Goal: Transaction & Acquisition: Purchase product/service

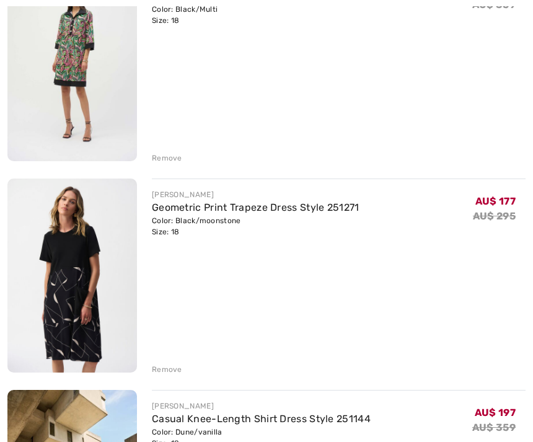
scroll to position [432, 0]
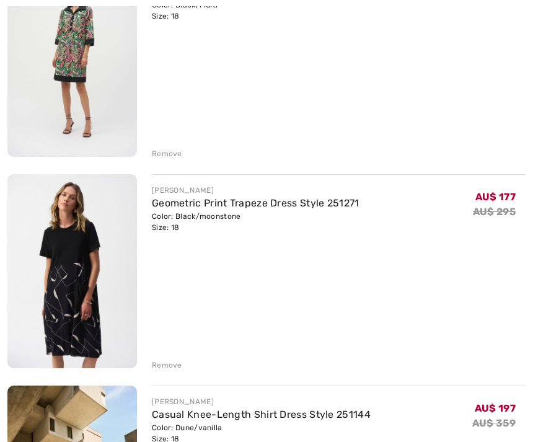
click at [151, 361] on div "JOSEPH RIBKOFF Geometric Print Trapeze Dress Style 251271 Color: Black/moonston…" at bounding box center [331, 272] width 388 height 196
click at [165, 357] on div "Remove" at bounding box center [338, 364] width 373 height 14
click at [154, 363] on div "Remove" at bounding box center [167, 364] width 30 height 11
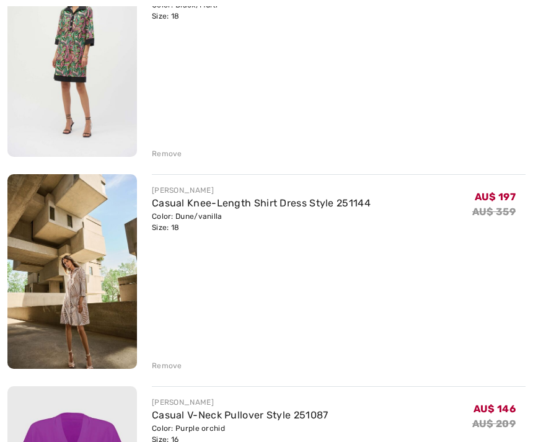
click at [151, 339] on div "JOSEPH RIBKOFF Casual Knee-Length Shirt Dress Style 251144 Color: Dune/vanilla …" at bounding box center [331, 272] width 388 height 197
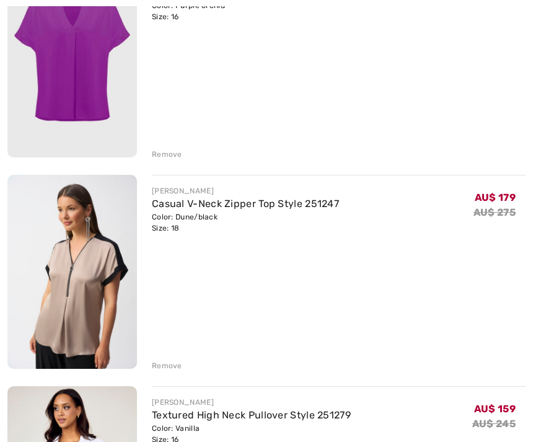
scroll to position [856, 0]
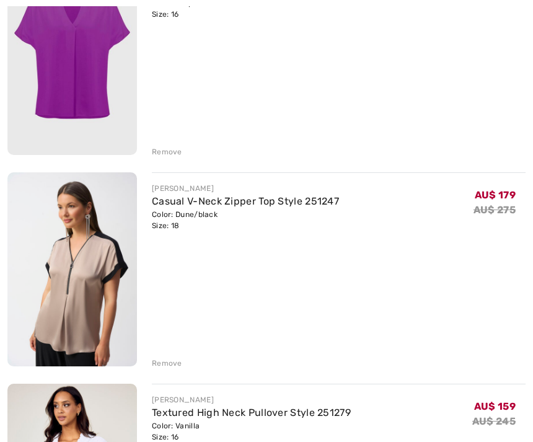
click at [157, 141] on div "JOSEPH RIBKOFF Casual V-Neck Pullover Style 251087 Color: Purple orchid Size: 1…" at bounding box center [338, 59] width 373 height 196
click at [155, 142] on div "JOSEPH RIBKOFF Casual V-Neck Pullover Style 251087 Color: Purple orchid Size: 1…" at bounding box center [338, 59] width 373 height 196
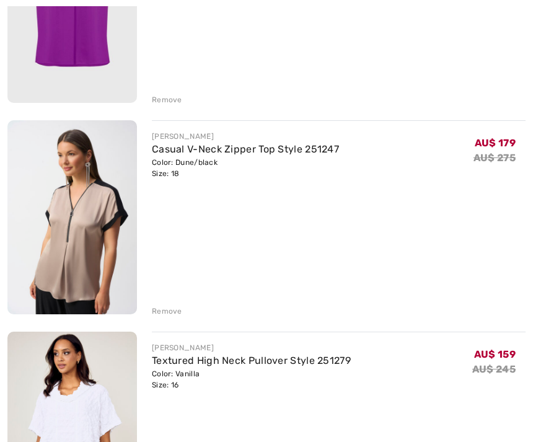
scroll to position [935, 0]
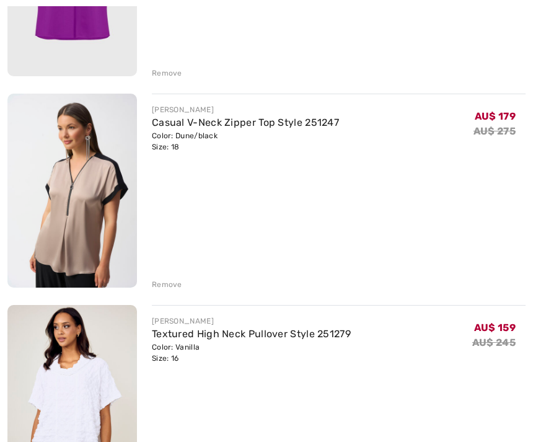
click at [157, 279] on div "Remove" at bounding box center [167, 284] width 30 height 11
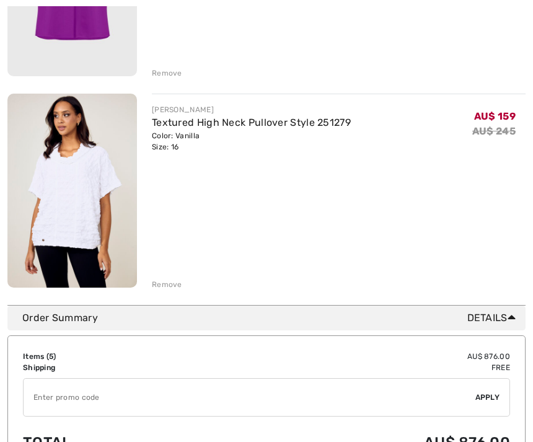
click at [156, 279] on div "Remove" at bounding box center [167, 284] width 30 height 11
click at [152, 287] on div "Remove" at bounding box center [167, 284] width 30 height 11
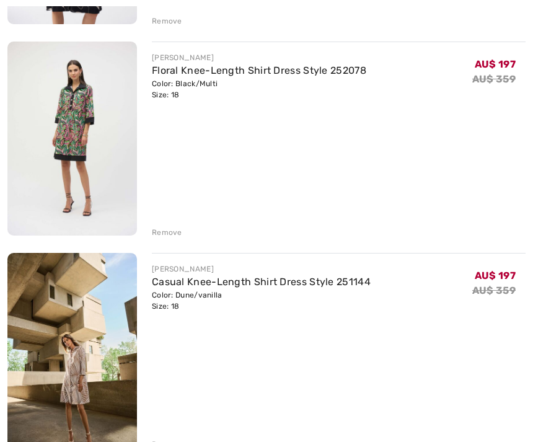
scroll to position [350, 0]
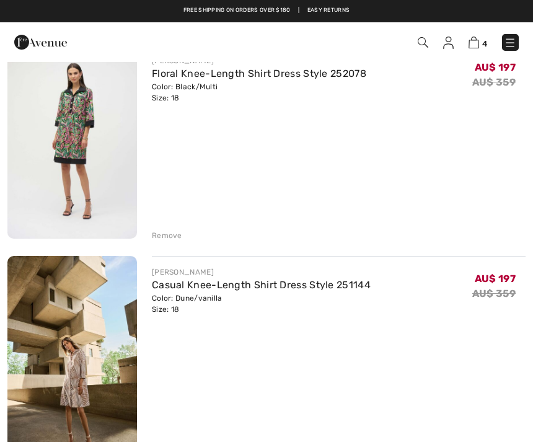
click at [152, 238] on div "Remove" at bounding box center [167, 235] width 30 height 11
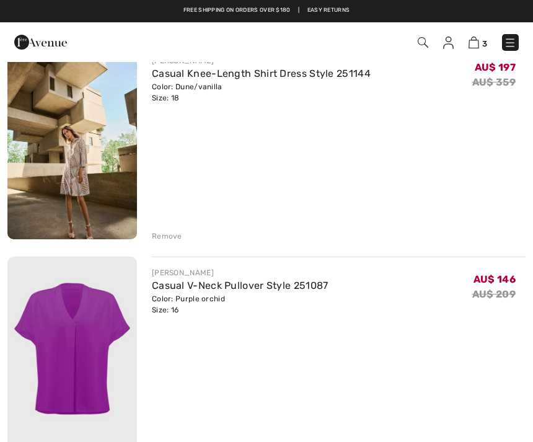
click at [40, 181] on img at bounding box center [71, 142] width 129 height 194
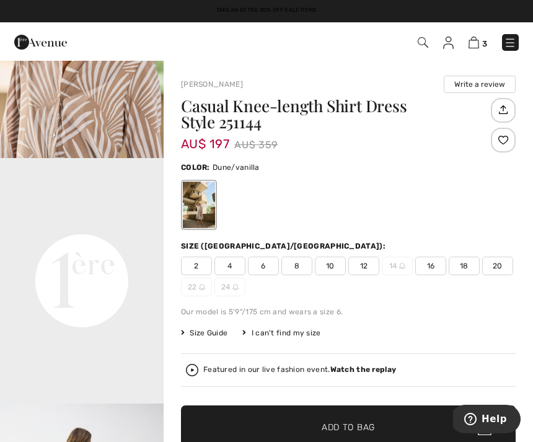
scroll to position [412, 0]
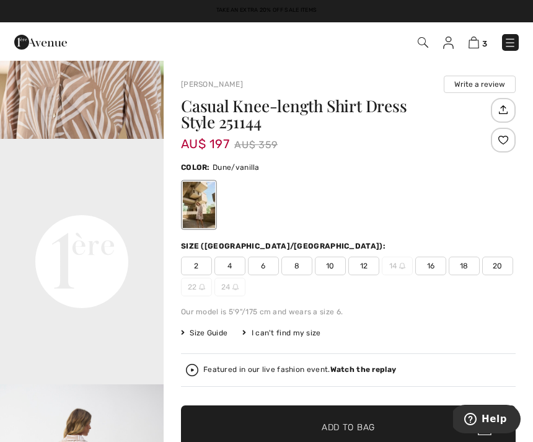
click at [45, 220] on video "Your browser does not support the video tag." at bounding box center [81, 180] width 163 height 82
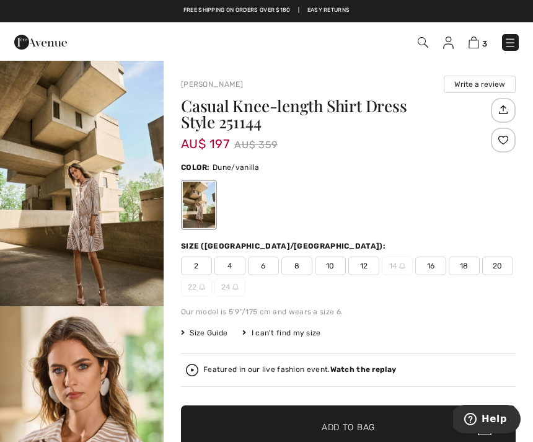
scroll to position [0, 0]
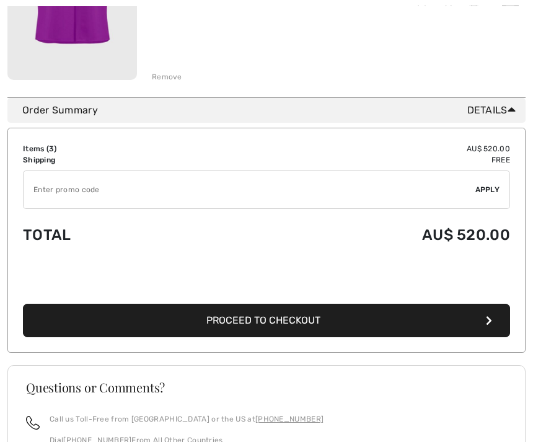
scroll to position [721, 0]
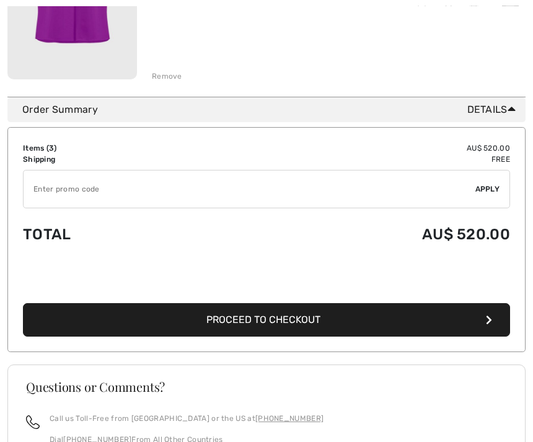
click at [55, 182] on input "TEXT" at bounding box center [249, 188] width 451 height 37
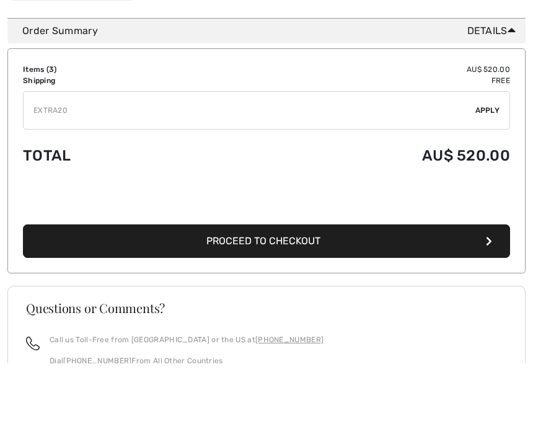
click at [469, 170] on input "TEXT" at bounding box center [249, 188] width 451 height 37
click at [467, 170] on input "TEXT" at bounding box center [249, 188] width 451 height 37
type input "EXTRA20"
click at [485, 170] on div "✔ Apply Remove" at bounding box center [266, 189] width 487 height 38
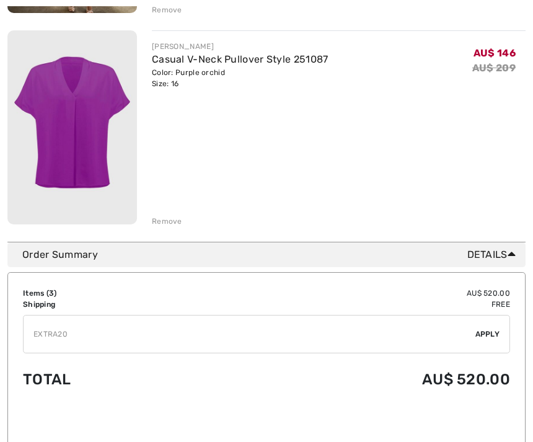
scroll to position [576, 0]
click at [473, 326] on input "TEXT" at bounding box center [249, 333] width 451 height 37
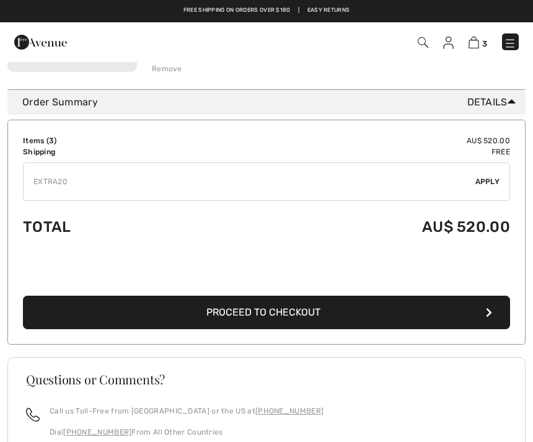
scroll to position [716, 0]
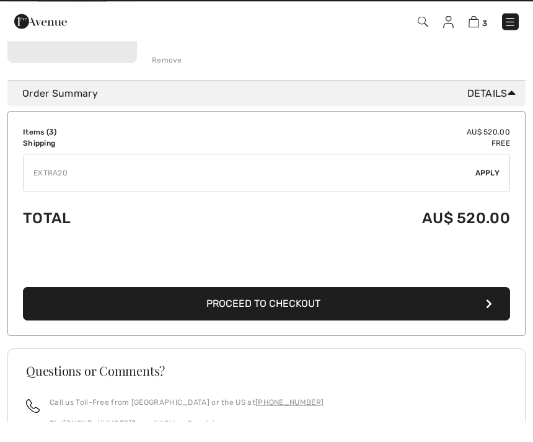
click at [491, 175] on div "✔ Apply Remove" at bounding box center [266, 194] width 487 height 38
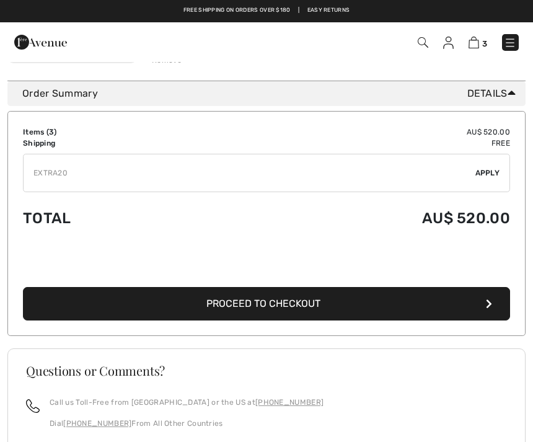
click at [486, 164] on div "✔ Apply Remove" at bounding box center [266, 173] width 487 height 38
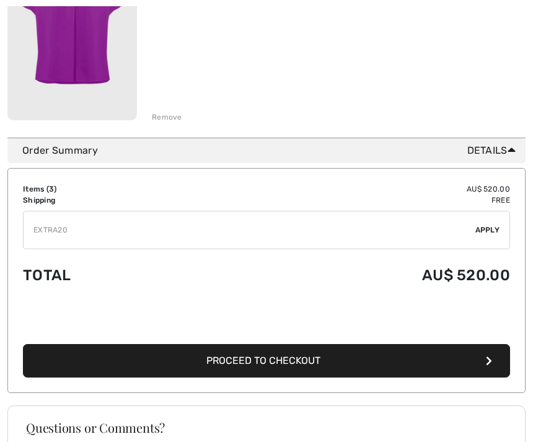
scroll to position [680, 0]
click at [473, 354] on button "Proceed to Checkout" at bounding box center [266, 360] width 487 height 33
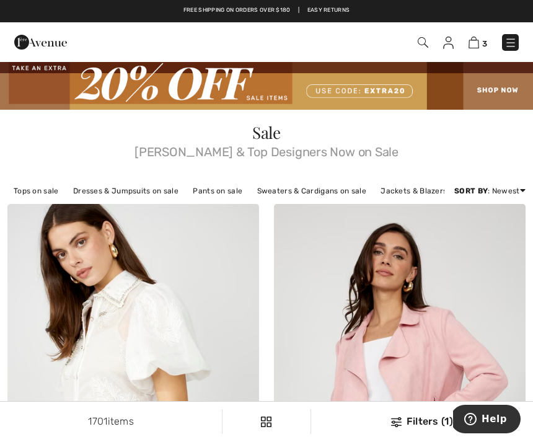
click at [474, 38] on img at bounding box center [473, 43] width 11 height 12
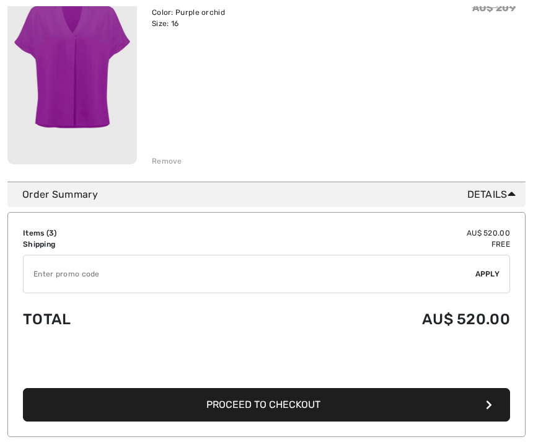
scroll to position [637, 0]
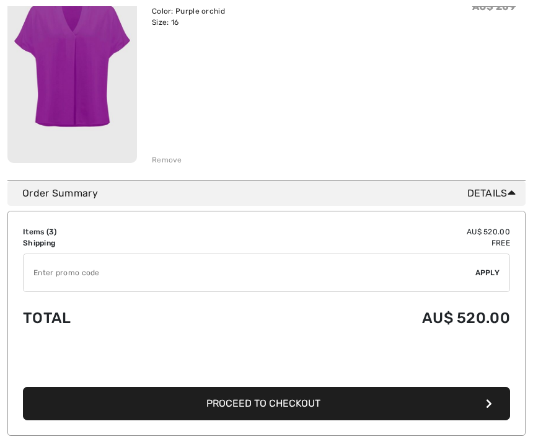
click at [159, 266] on input "TEXT" at bounding box center [249, 273] width 451 height 37
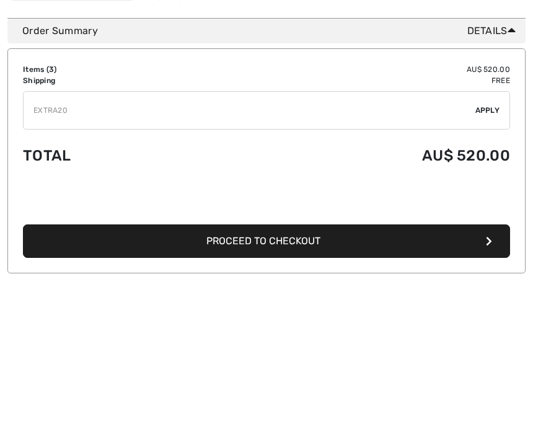
type input "EXTRA20"
click at [490, 268] on span "Apply" at bounding box center [487, 273] width 25 height 11
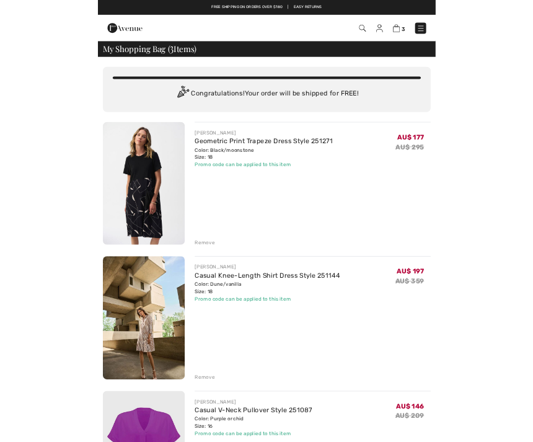
scroll to position [72, 0]
